Goal: Information Seeking & Learning: Learn about a topic

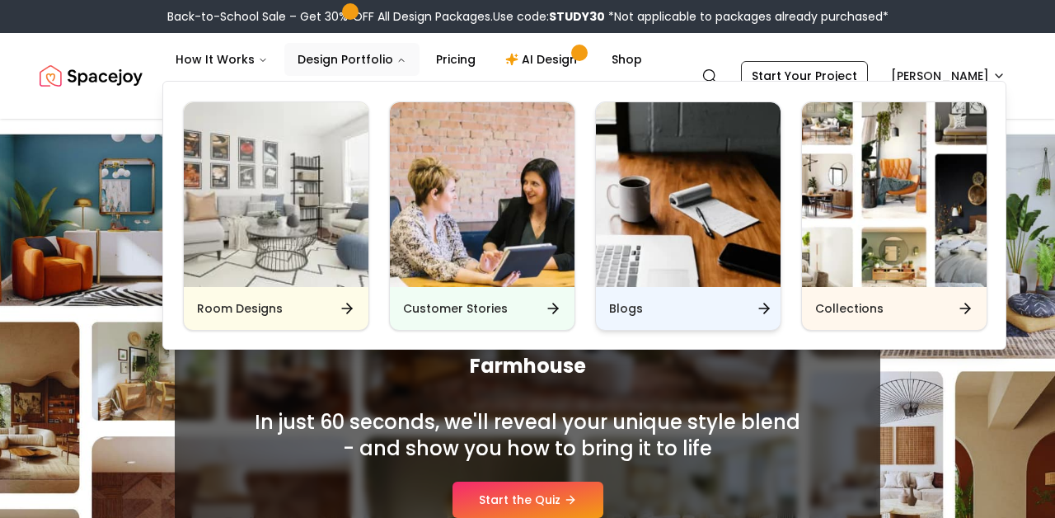
click at [652, 311] on div "Blogs" at bounding box center [688, 308] width 185 height 43
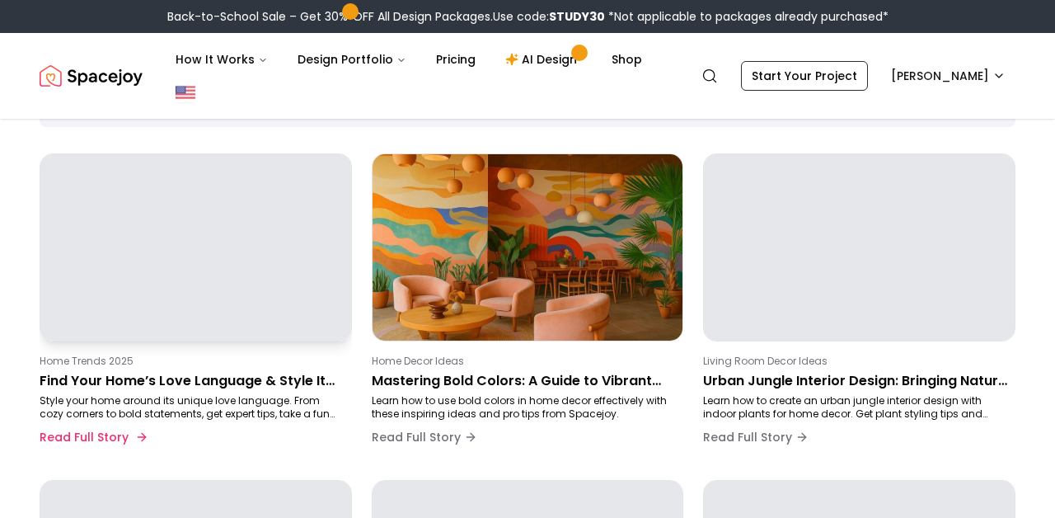
scroll to position [139, 0]
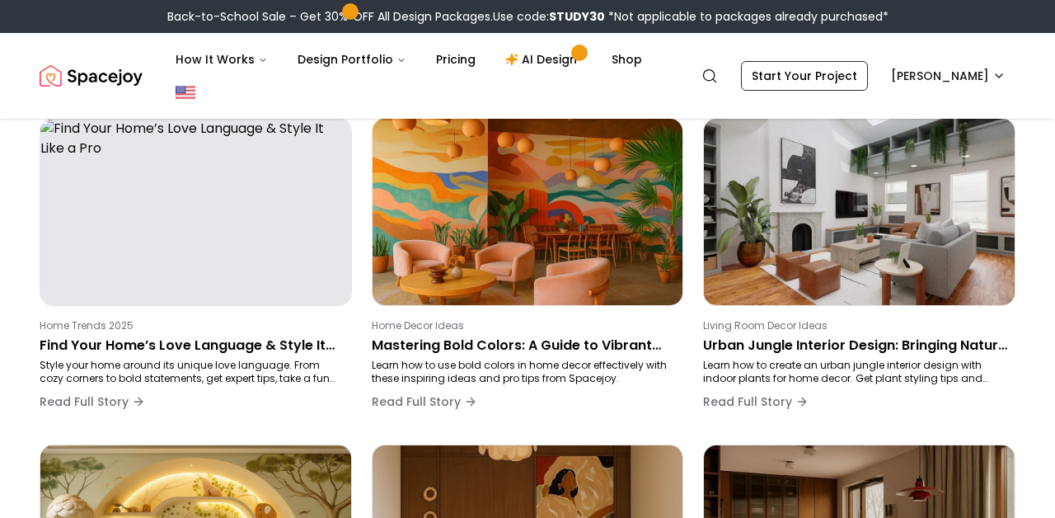
click at [354, 0] on div "Back-to-School Sale – Get 30% OFF All Design Packages. Use code: STUDY30 *Not a…" at bounding box center [527, 16] width 1055 height 33
click at [310, 63] on button "Design Portfolio" at bounding box center [351, 59] width 135 height 33
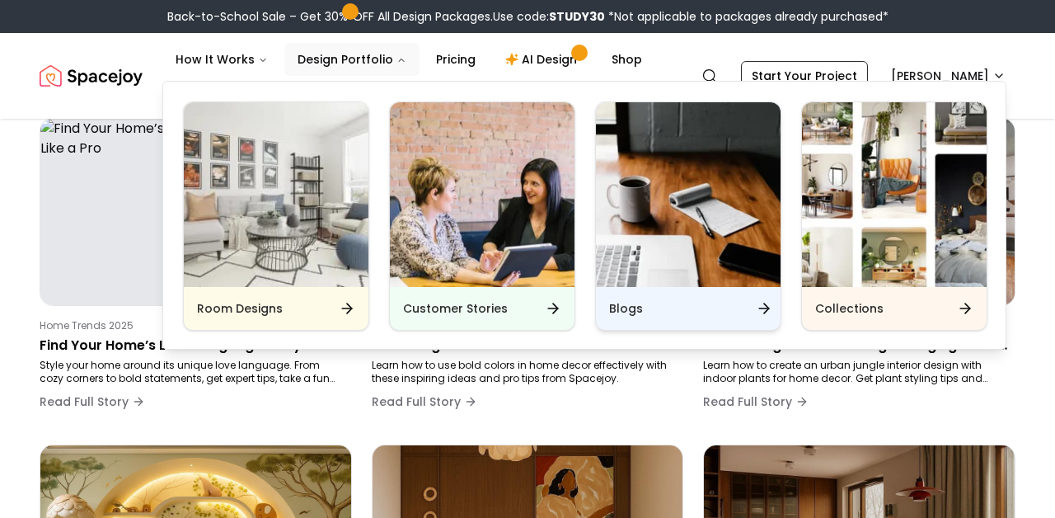
click at [658, 283] on img "Main" at bounding box center [688, 194] width 185 height 185
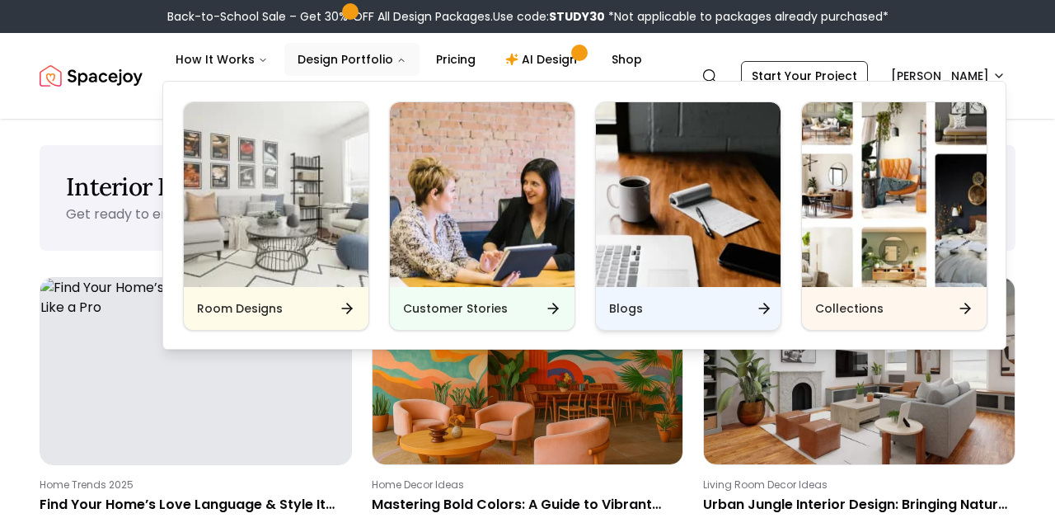
click at [631, 310] on h6 "Blogs" at bounding box center [626, 308] width 34 height 16
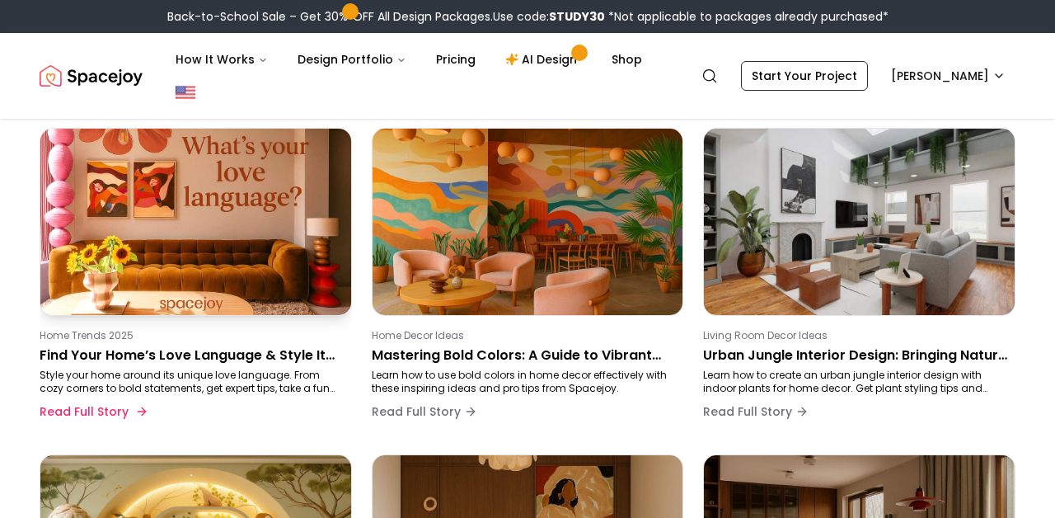
click at [242, 338] on p "Home Trends 2025" at bounding box center [193, 335] width 306 height 13
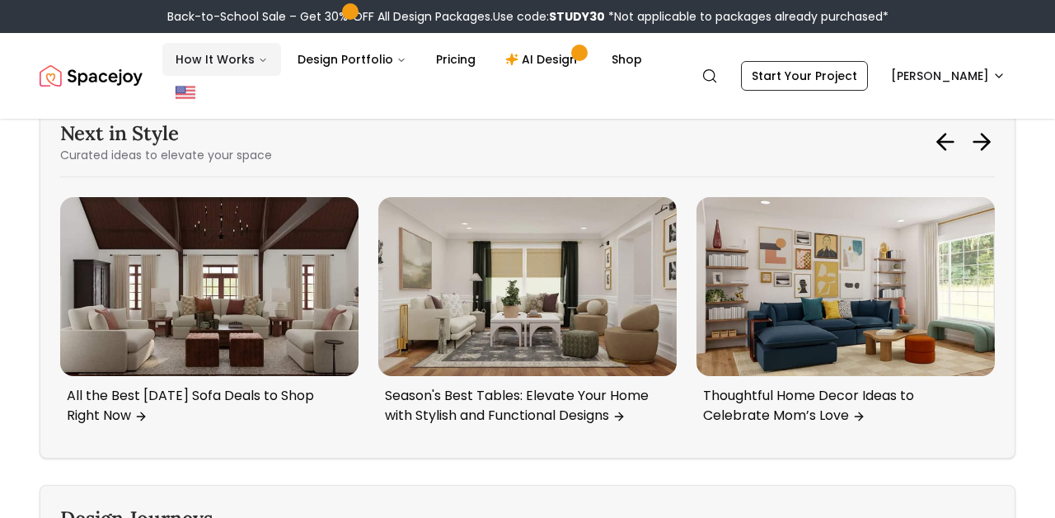
scroll to position [7081, 0]
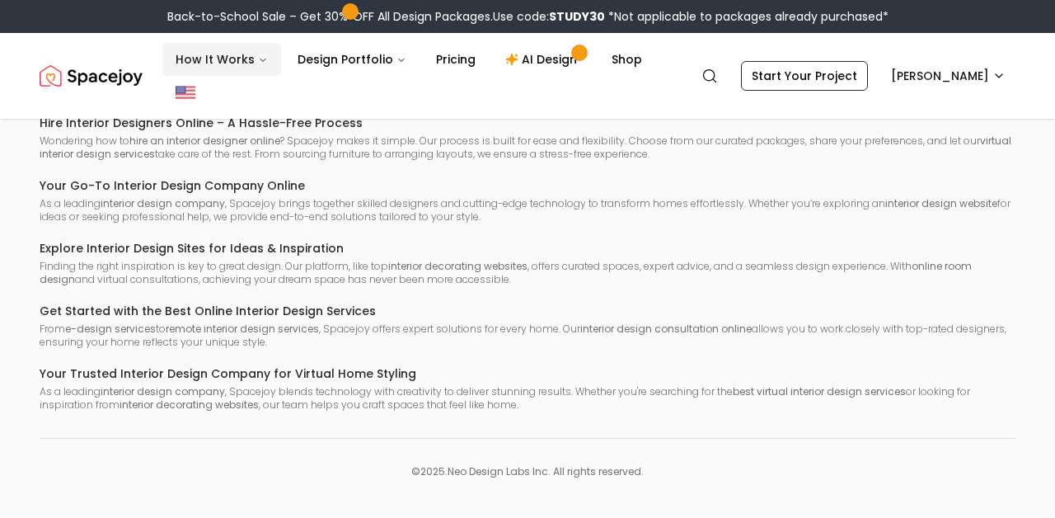
scroll to position [149, 0]
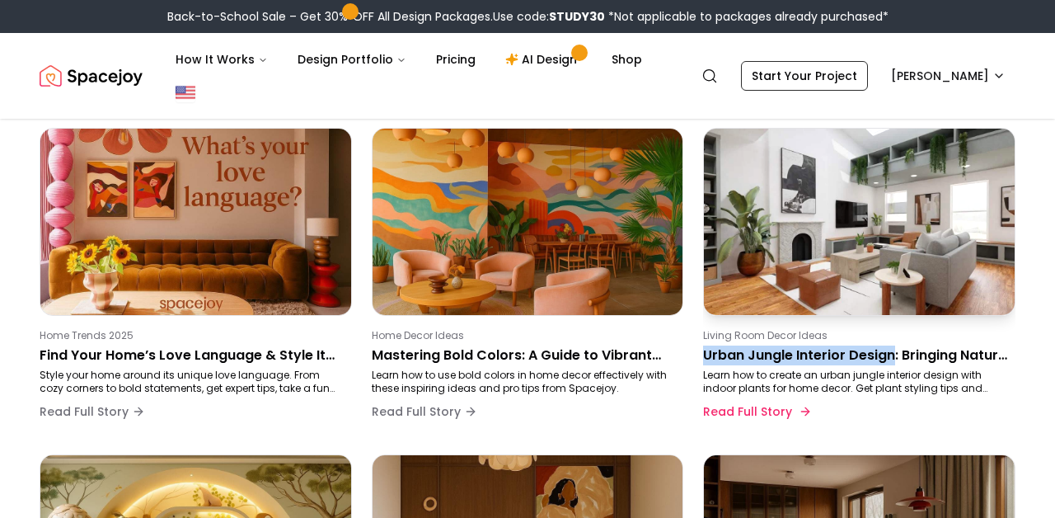
drag, startPoint x: 700, startPoint y: 358, endPoint x: 892, endPoint y: 358, distance: 192.1
copy p "Urban Jungle Interior Design"
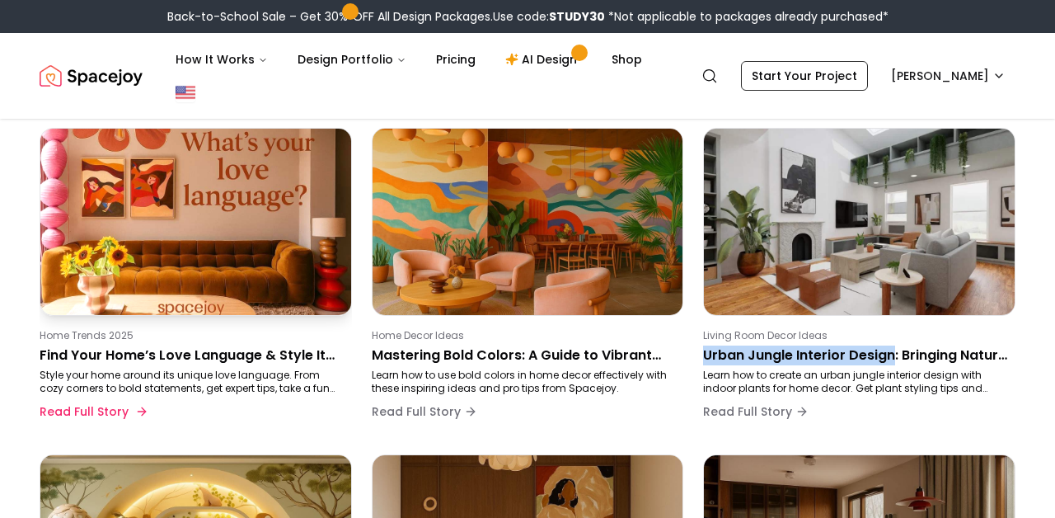
click at [225, 233] on img at bounding box center [196, 221] width 326 height 195
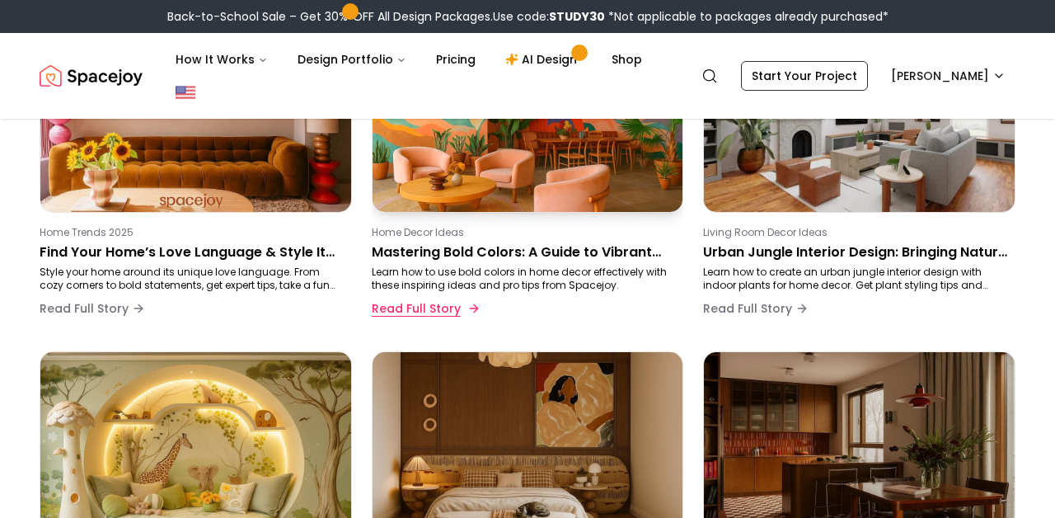
scroll to position [143, 0]
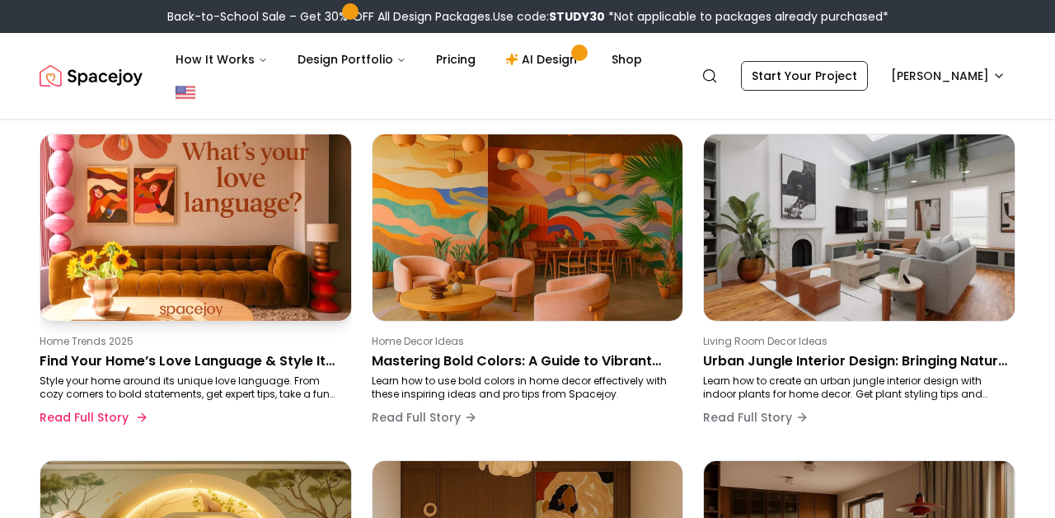
click at [235, 360] on p "Find Your Home’s Love Language & Style It Like a Pro" at bounding box center [193, 361] width 306 height 20
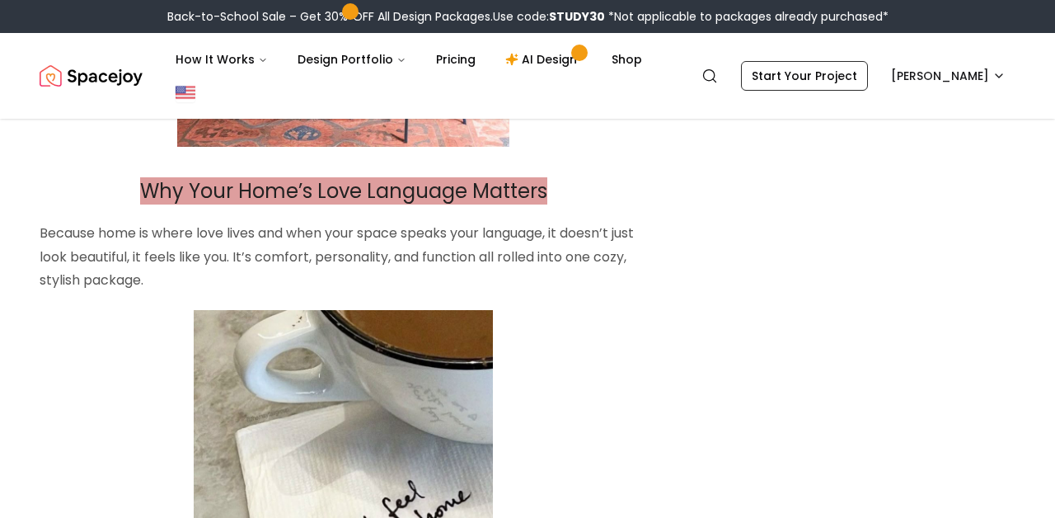
scroll to position [6196, 0]
